Goal: Task Accomplishment & Management: Use online tool/utility

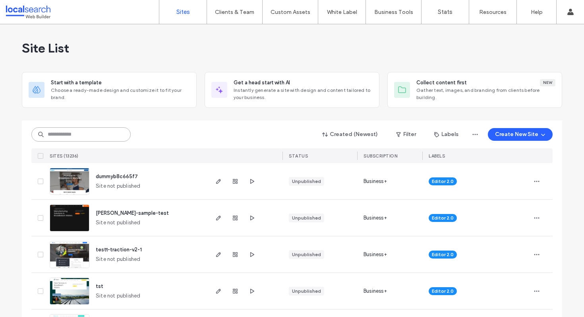
click at [73, 135] on input at bounding box center [80, 134] width 99 height 14
paste input "********"
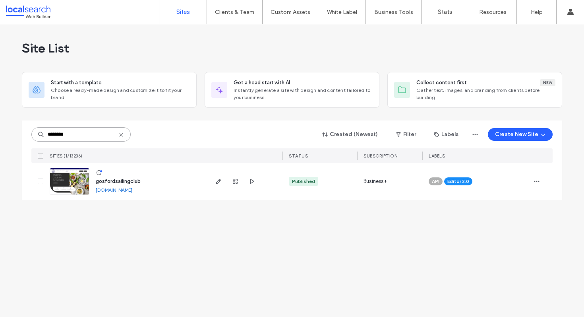
type input "********"
click at [114, 180] on span "gosfordsailingclub" at bounding box center [118, 181] width 45 height 6
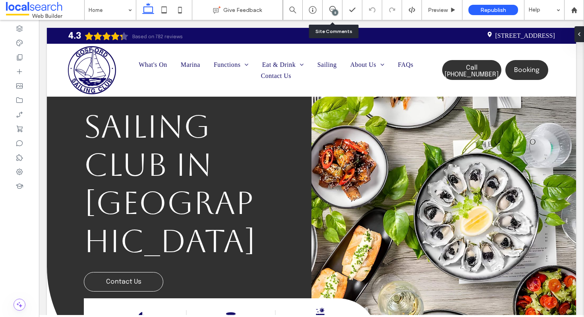
click at [329, 6] on div "8" at bounding box center [333, 10] width 20 height 20
click at [331, 11] on icon at bounding box center [332, 9] width 6 height 6
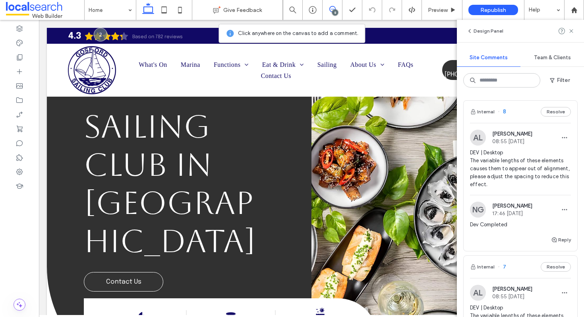
click at [539, 176] on span "DEV | Desktop The variable lengths of these elements causes them to appear out …" at bounding box center [520, 169] width 101 height 40
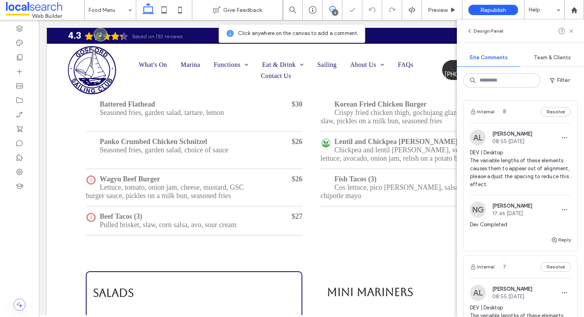
scroll to position [1692, 0]
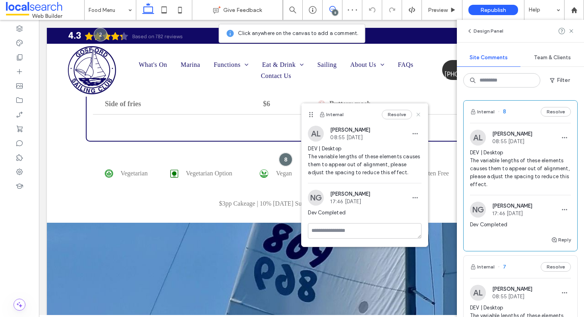
click at [419, 112] on icon at bounding box center [418, 114] width 6 height 6
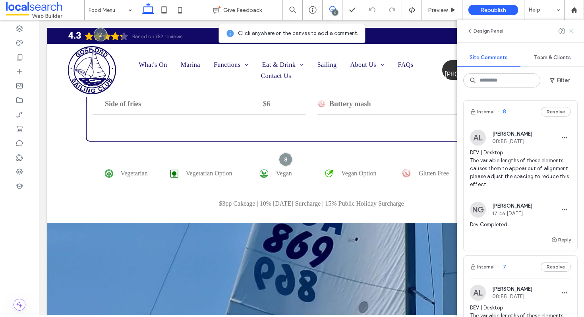
click at [573, 32] on icon at bounding box center [571, 31] width 6 height 6
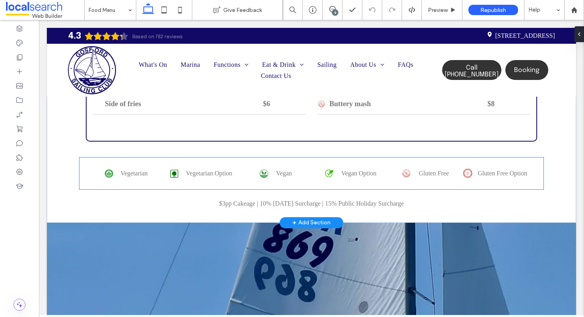
click at [286, 178] on p "Vegan" at bounding box center [284, 174] width 16 height 10
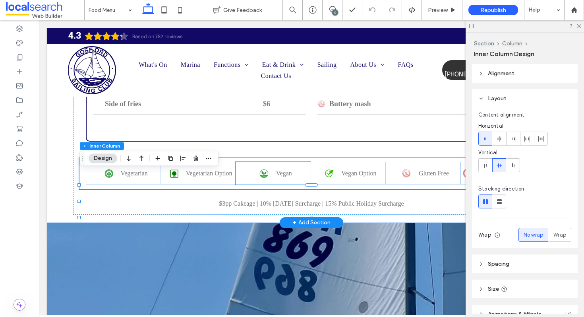
click at [291, 176] on span "Vegan" at bounding box center [284, 173] width 16 height 7
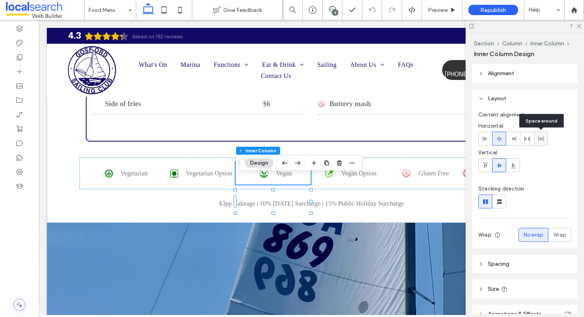
click at [541, 138] on icon at bounding box center [541, 139] width 6 height 6
click at [501, 140] on icon at bounding box center [499, 139] width 6 height 6
